Goal: Use online tool/utility

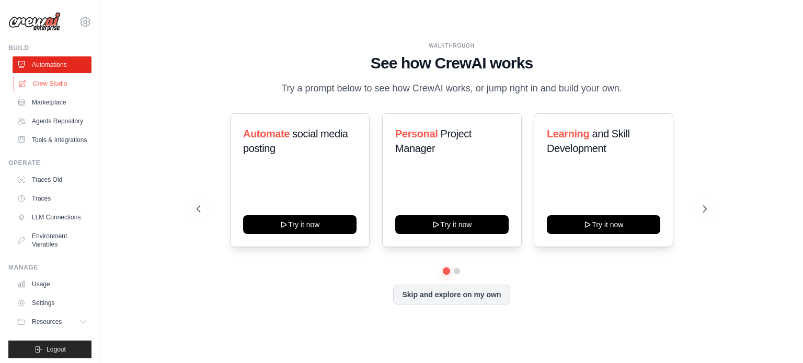
drag, startPoint x: 121, startPoint y: 125, endPoint x: 46, endPoint y: 87, distance: 84.4
click at [46, 87] on link "Crew Studio" at bounding box center [53, 83] width 79 height 17
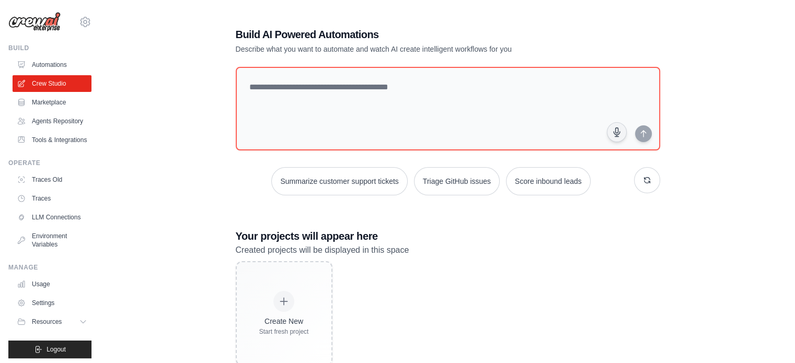
click at [46, 87] on link "Crew Studio" at bounding box center [52, 83] width 79 height 17
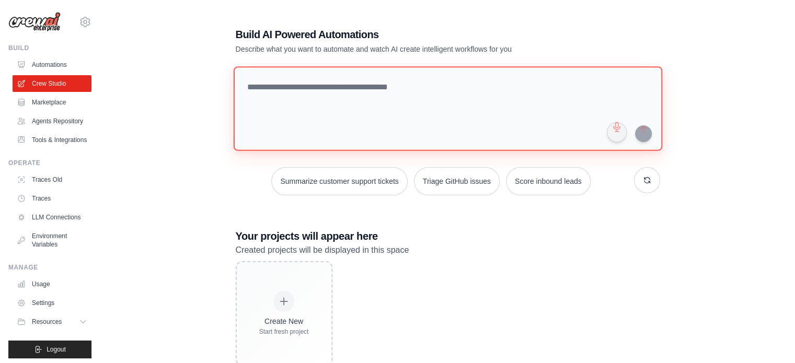
click at [374, 89] on textarea at bounding box center [447, 108] width 429 height 85
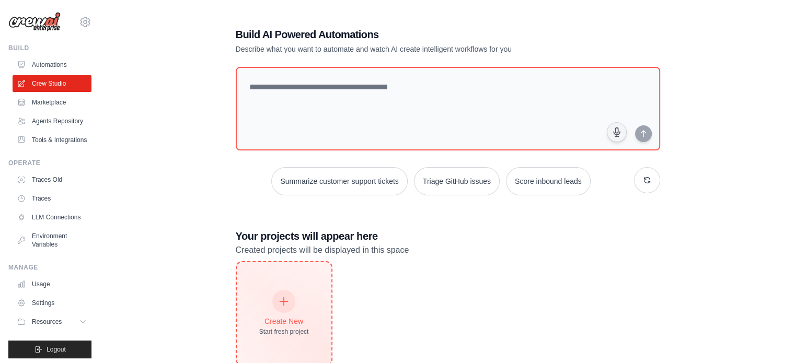
click at [312, 305] on div "Create New Start fresh project" at bounding box center [284, 313] width 95 height 102
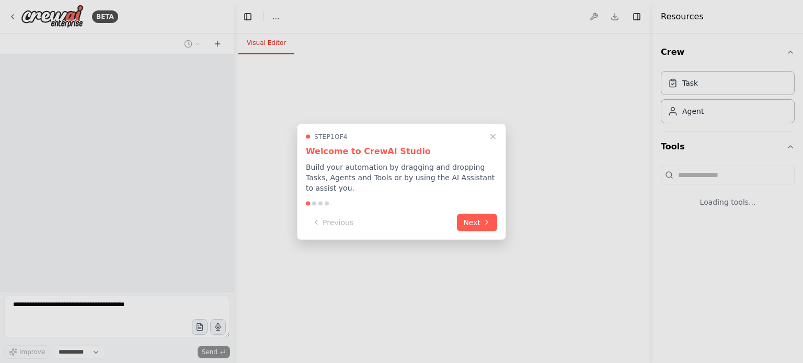
select select "****"
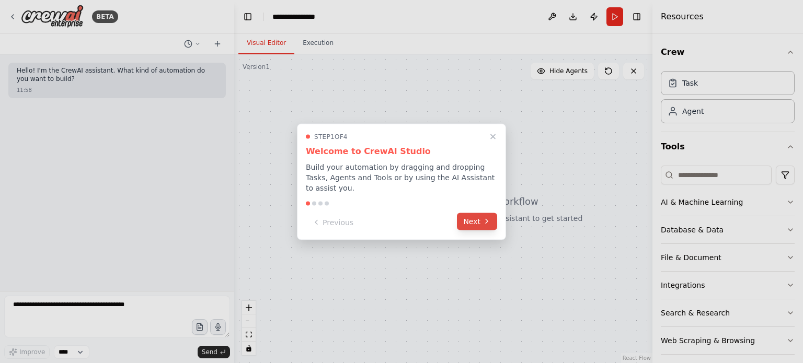
click at [482, 221] on button "Next" at bounding box center [477, 221] width 40 height 17
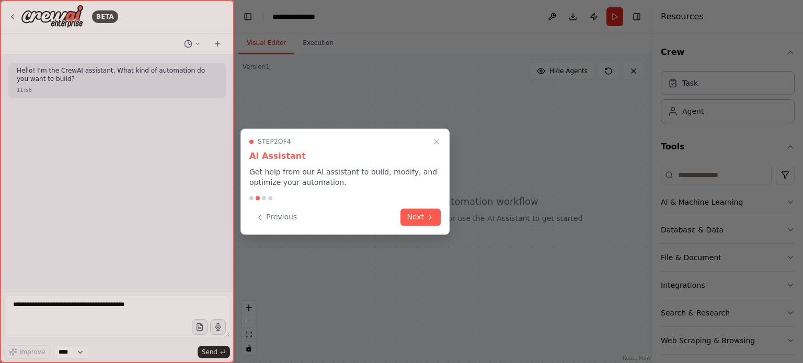
click at [482, 221] on div at bounding box center [401, 181] width 803 height 363
click at [415, 217] on button "Next" at bounding box center [420, 216] width 40 height 17
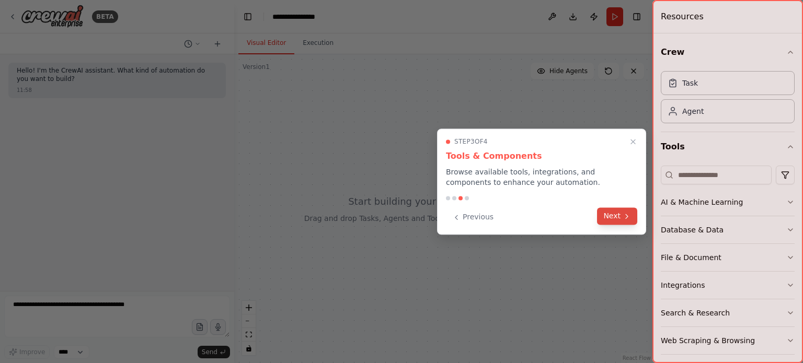
click at [611, 214] on button "Next" at bounding box center [617, 216] width 40 height 17
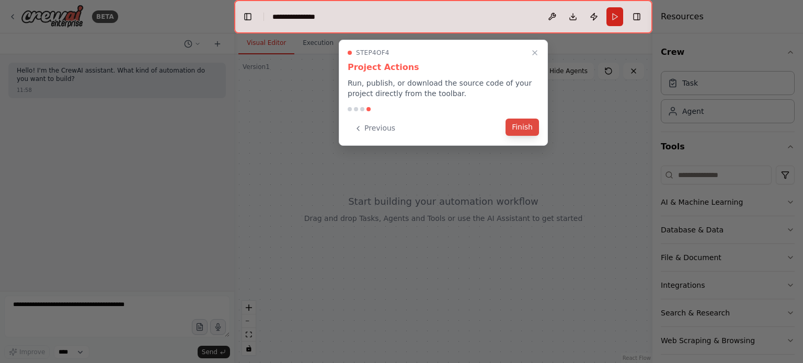
click at [514, 127] on button "Finish" at bounding box center [521, 127] width 33 height 17
